Goal: Information Seeking & Learning: Find specific page/section

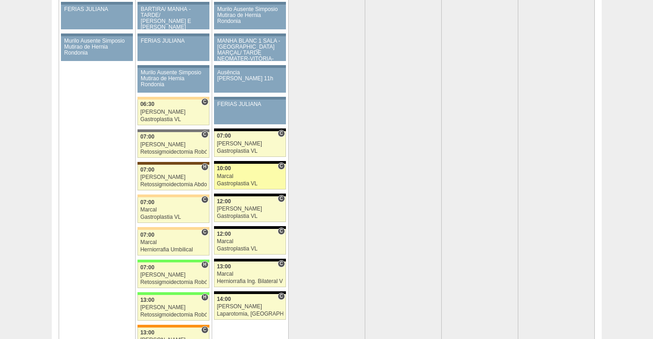
scroll to position [1832, 0]
click at [254, 177] on div "Marcal" at bounding box center [250, 176] width 66 height 6
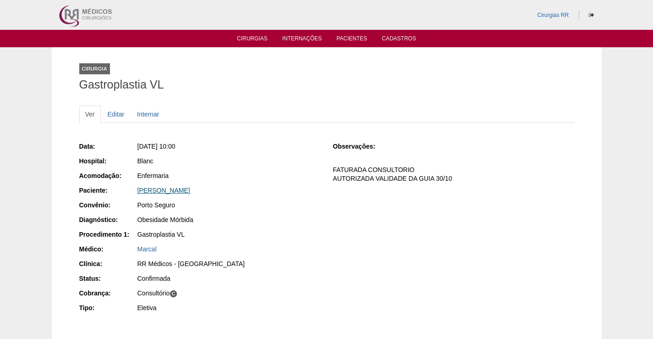
click at [189, 192] on link "[PERSON_NAME]" at bounding box center [163, 189] width 53 height 7
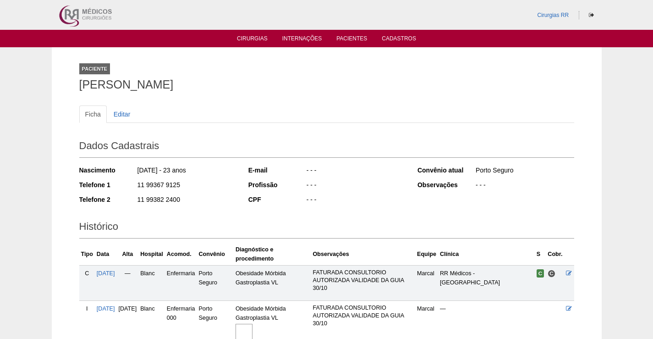
scroll to position [85, 0]
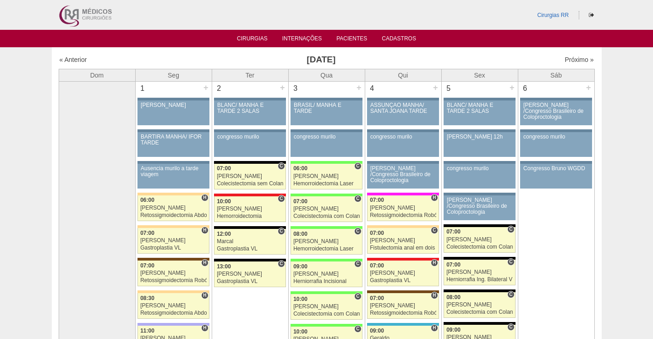
scroll to position [1832, 0]
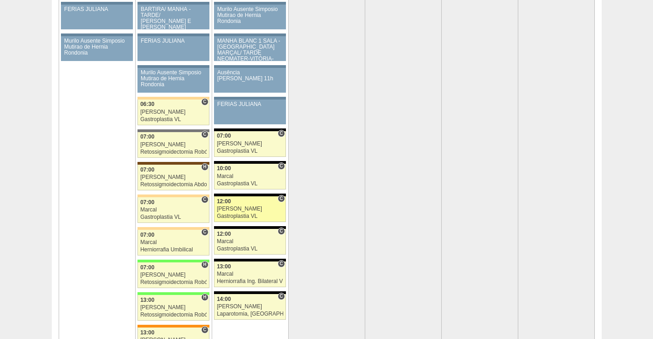
click at [254, 215] on div "Gastroplastia VL" at bounding box center [250, 216] width 66 height 6
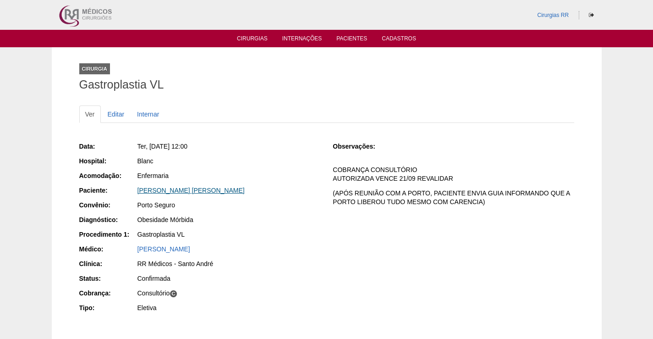
click at [208, 186] on link "[PERSON_NAME]" at bounding box center [190, 189] width 107 height 7
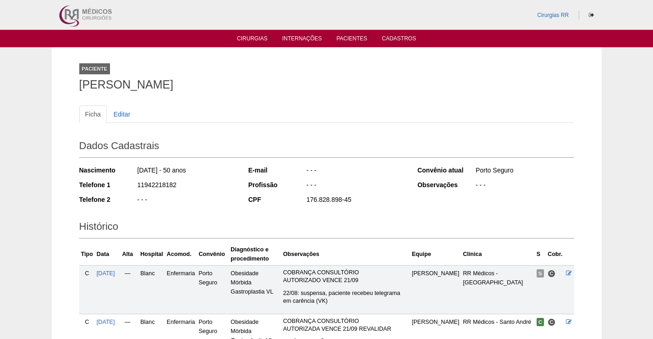
scroll to position [166, 0]
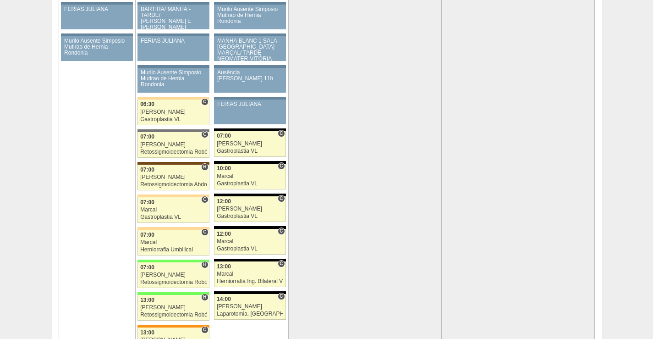
scroll to position [1832, 0]
click at [236, 238] on div "Marcal" at bounding box center [250, 241] width 66 height 6
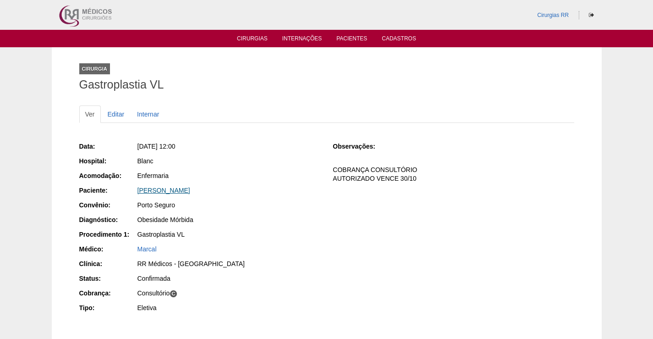
click at [187, 191] on link "[PERSON_NAME]" at bounding box center [163, 189] width 53 height 7
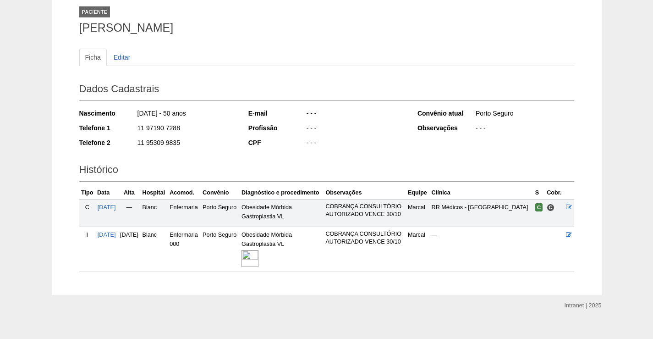
scroll to position [93, 0]
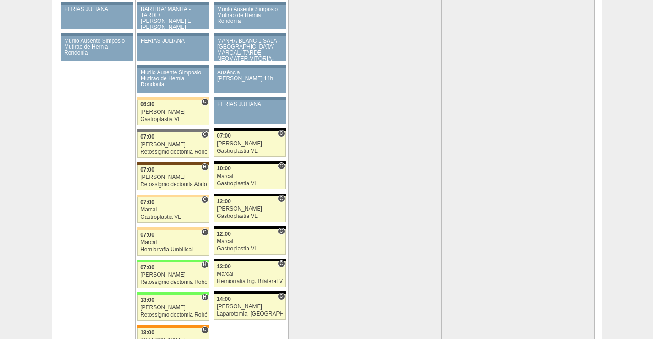
scroll to position [1832, 0]
click at [251, 301] on div "14:00" at bounding box center [250, 299] width 66 height 6
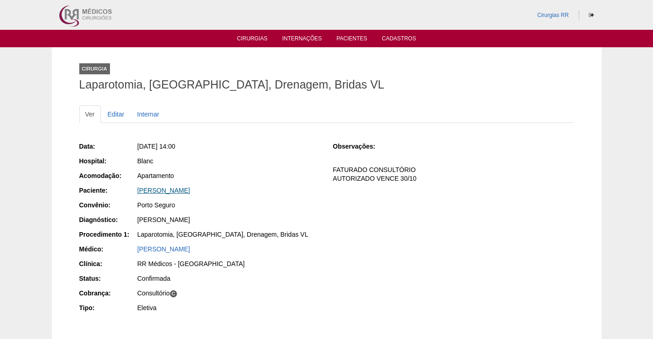
click at [190, 188] on link "[PERSON_NAME]" at bounding box center [163, 189] width 53 height 7
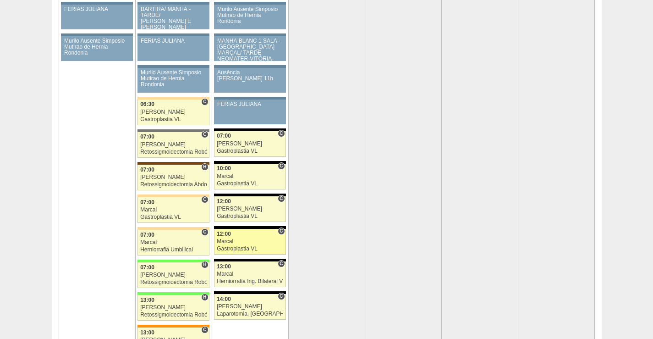
scroll to position [1832, 0]
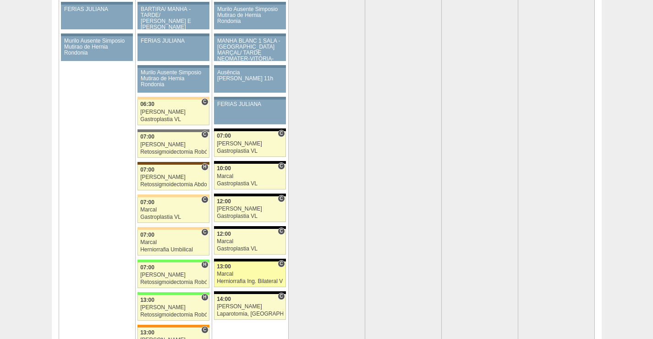
click at [251, 268] on div "13:00" at bounding box center [250, 266] width 66 height 6
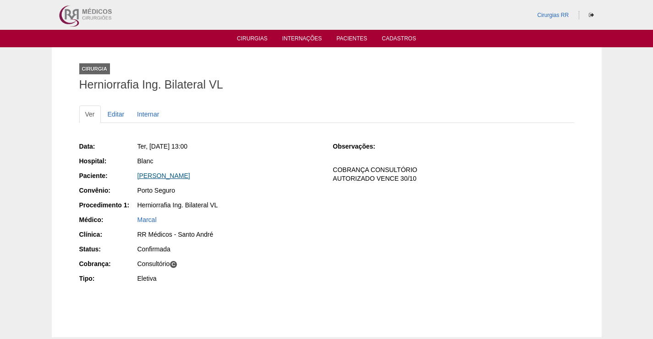
click at [189, 175] on link "CLODOALDO PIRES" at bounding box center [163, 175] width 53 height 7
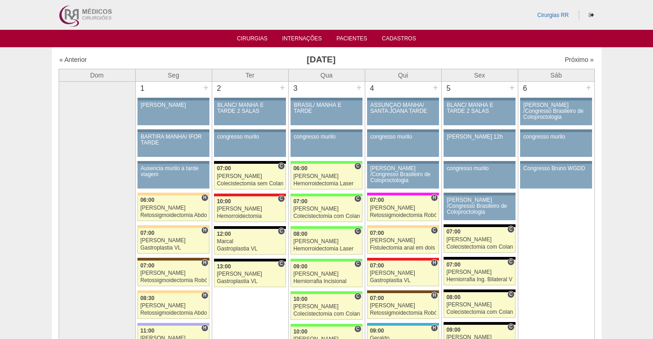
scroll to position [1832, 0]
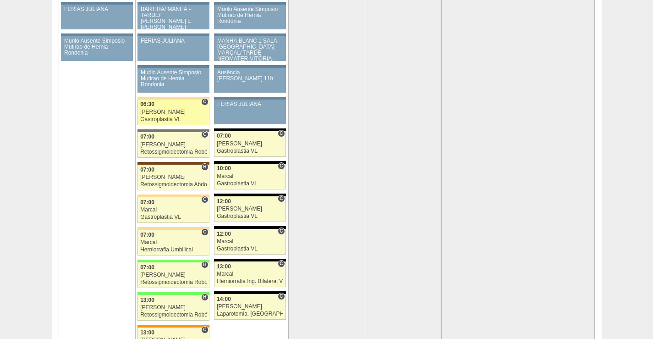
click at [180, 117] on div "Gastroplastia VL" at bounding box center [173, 119] width 66 height 6
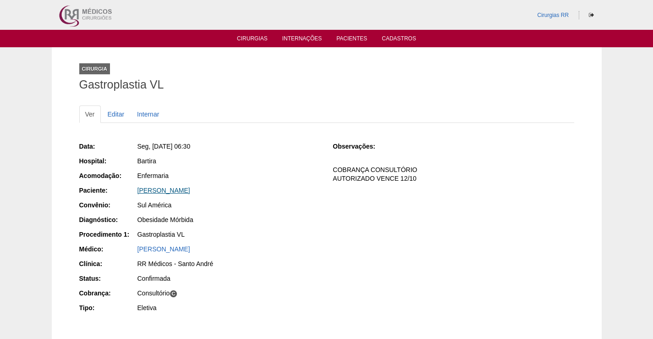
click at [176, 190] on link "[PERSON_NAME]" at bounding box center [163, 189] width 53 height 7
click at [178, 190] on link "[PERSON_NAME]" at bounding box center [163, 189] width 53 height 7
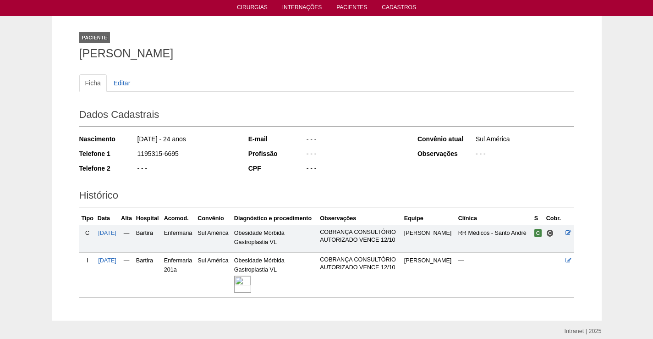
scroll to position [68, 0]
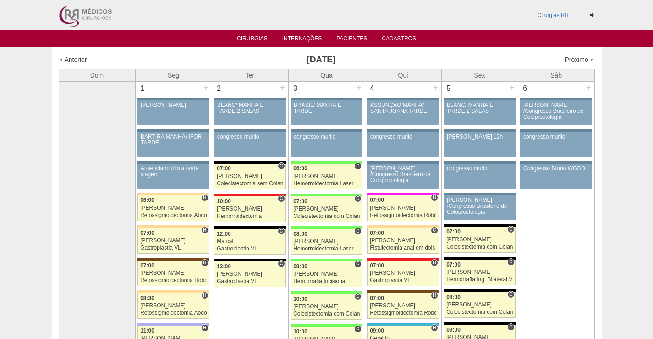
scroll to position [1832, 0]
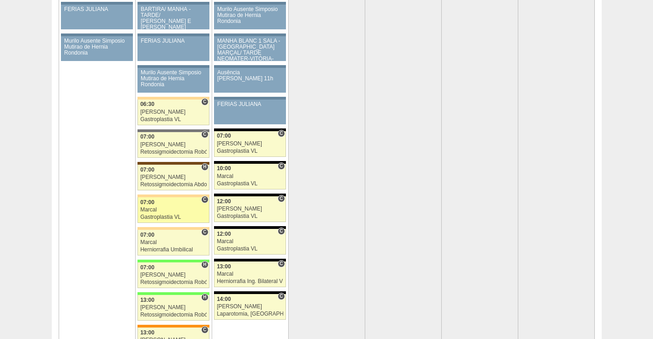
click at [184, 207] on div "Marcal" at bounding box center [173, 210] width 66 height 6
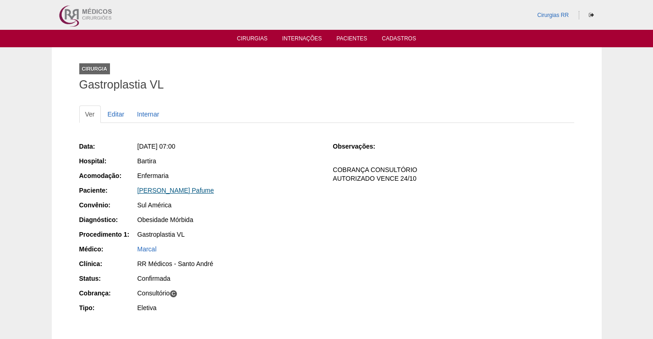
click at [179, 188] on link "[PERSON_NAME] Pafume" at bounding box center [175, 189] width 76 height 7
